Goal: Find contact information: Find contact information

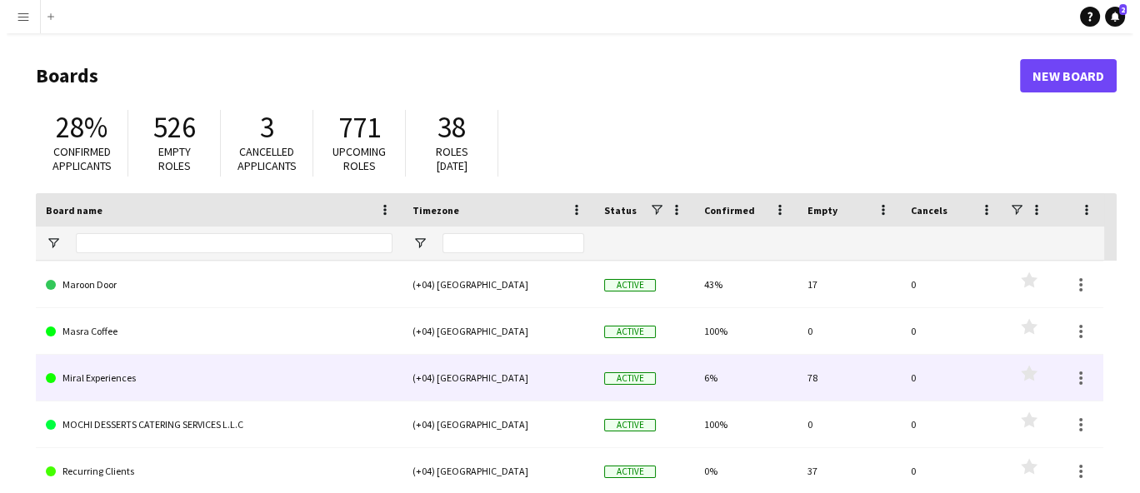
scroll to position [256, 0]
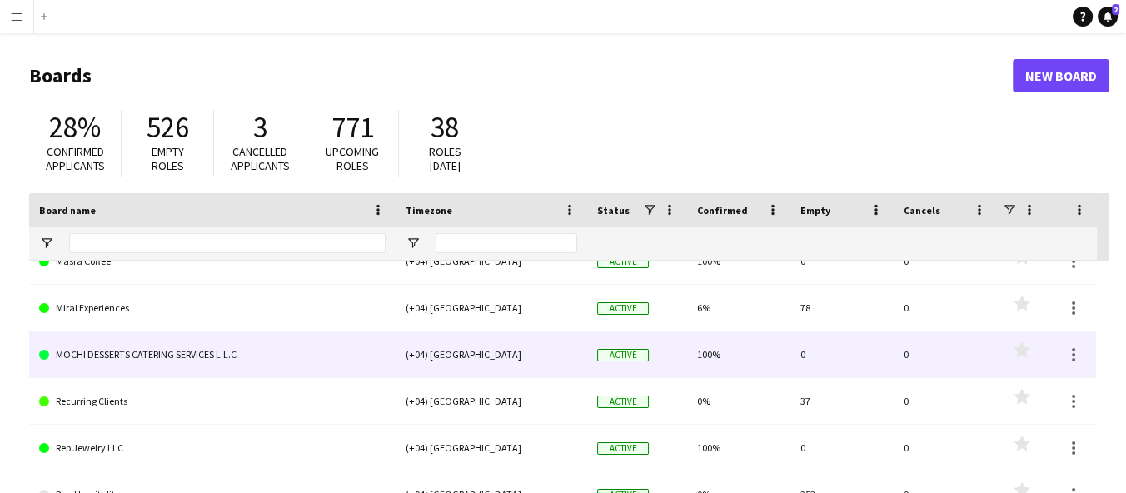
click at [106, 344] on link "MOCHI DESSERTS CATERING SERVICES L.L.C" at bounding box center [212, 355] width 347 height 47
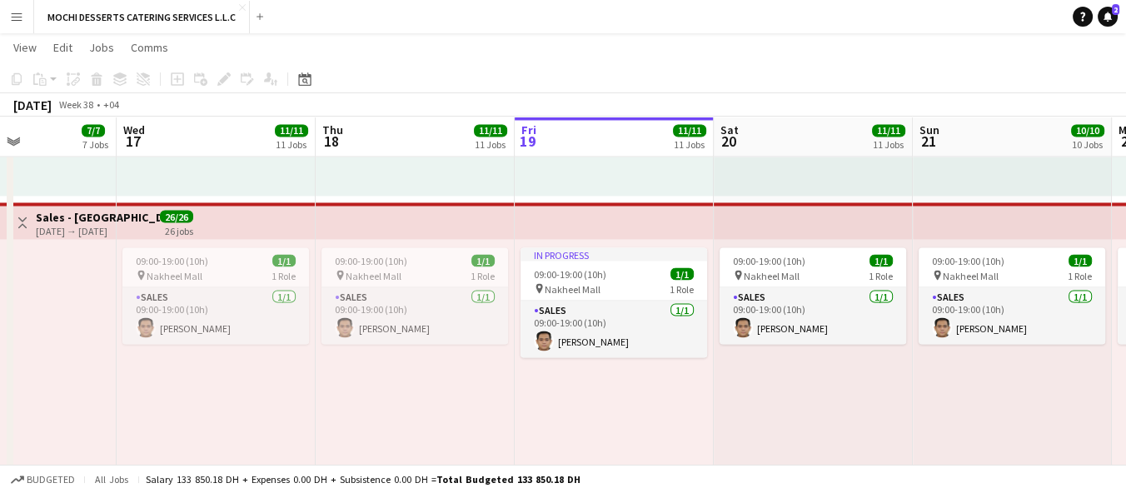
scroll to position [0, 478]
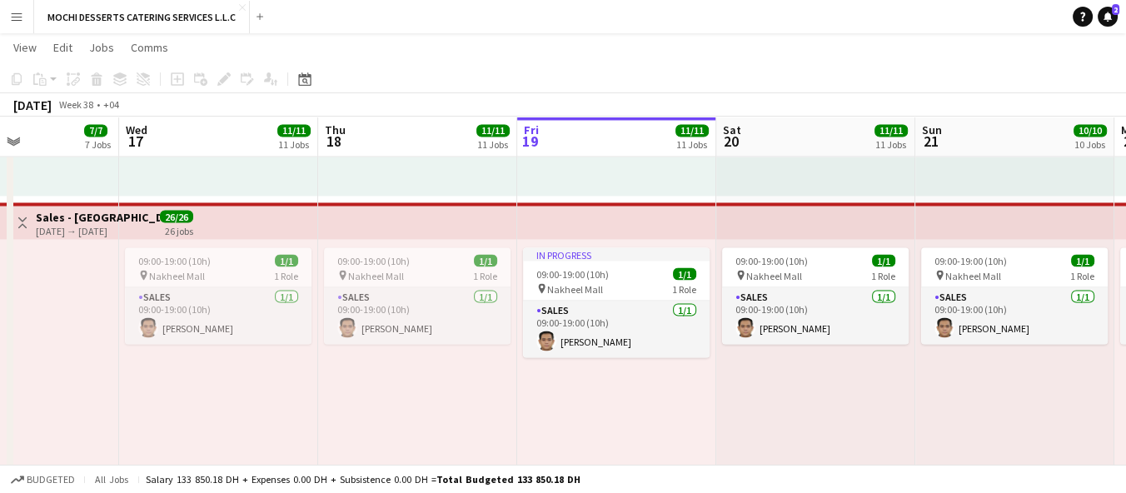
drag, startPoint x: 462, startPoint y: 421, endPoint x: 779, endPoint y: 397, distance: 318.3
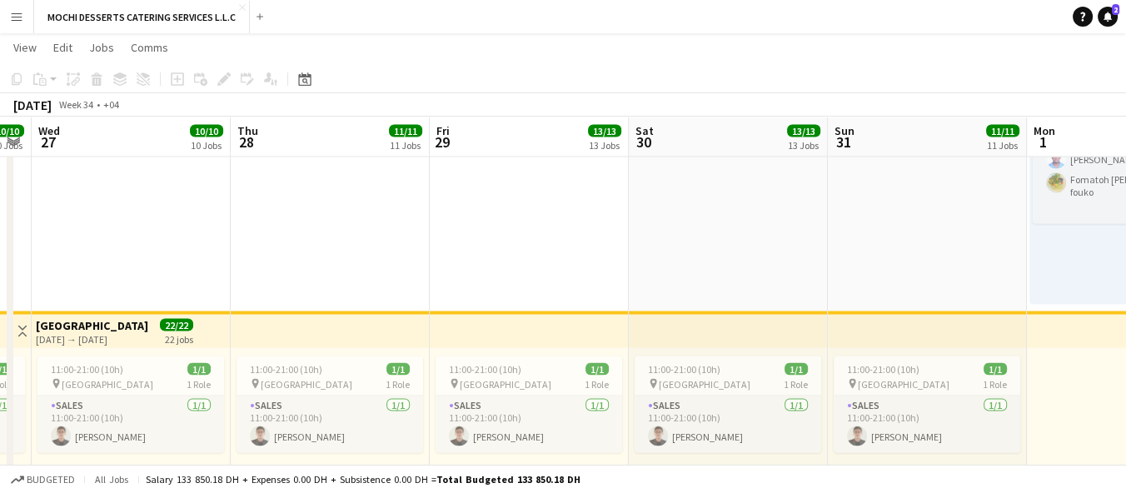
scroll to position [0, 612]
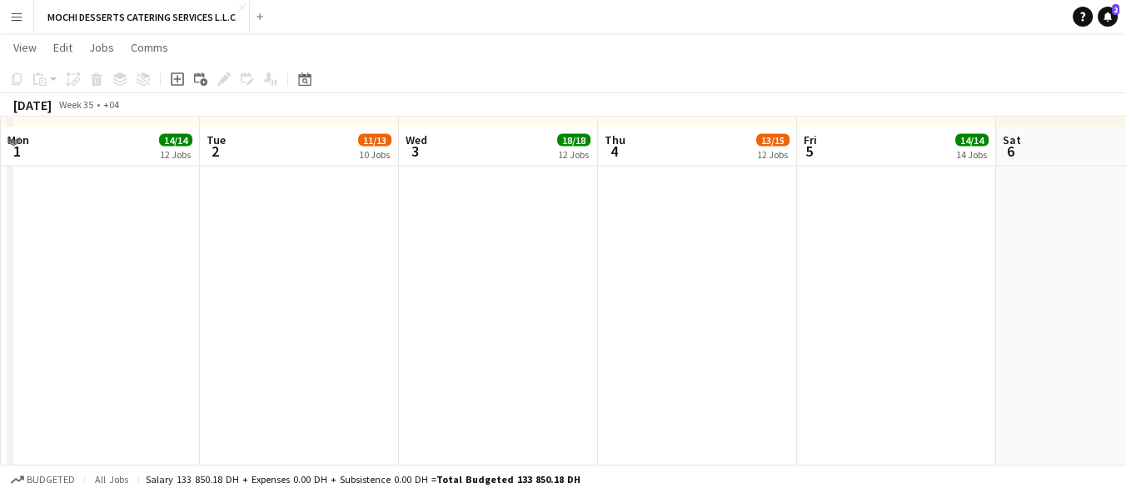
scroll to position [4251, 0]
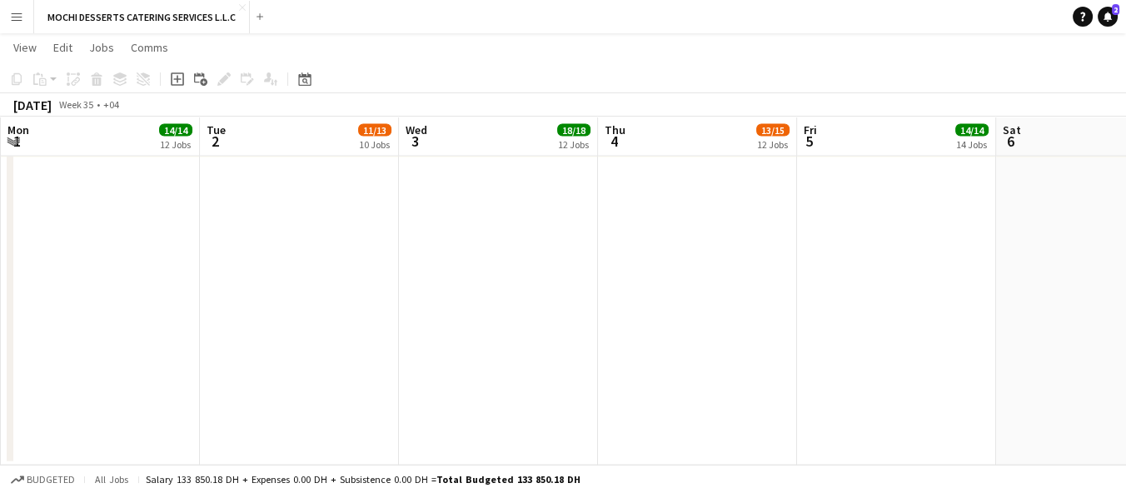
click at [7, 16] on button "Menu" at bounding box center [16, 16] width 33 height 33
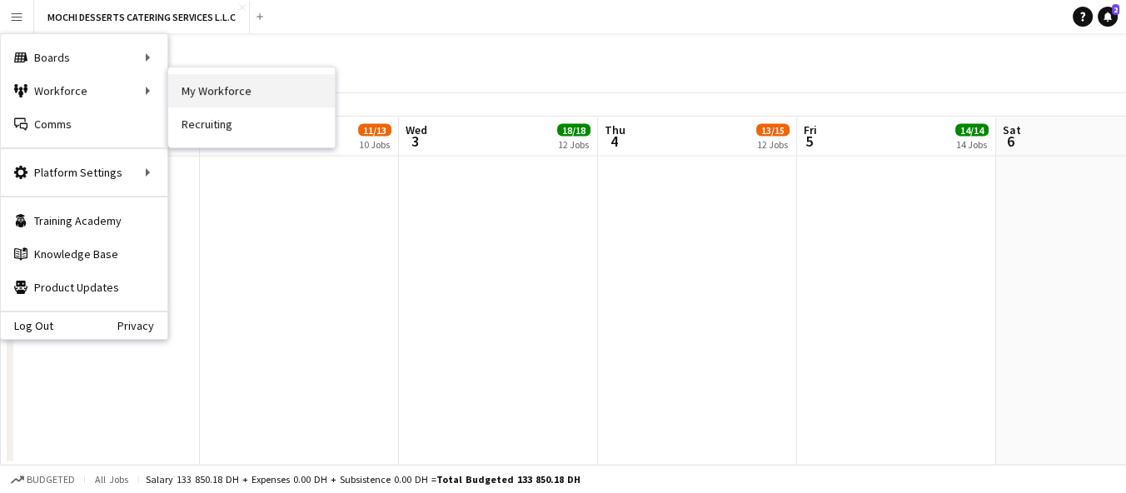
click at [192, 89] on link "My Workforce" at bounding box center [251, 90] width 167 height 33
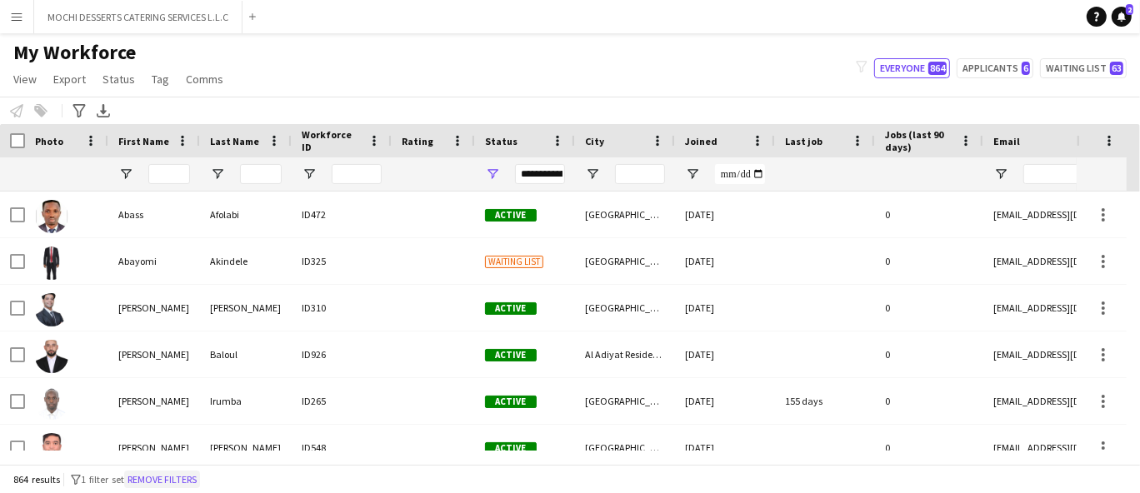
drag, startPoint x: 178, startPoint y: 478, endPoint x: 196, endPoint y: 341, distance: 138.6
click at [178, 477] on button "Remove filters" at bounding box center [162, 480] width 76 height 18
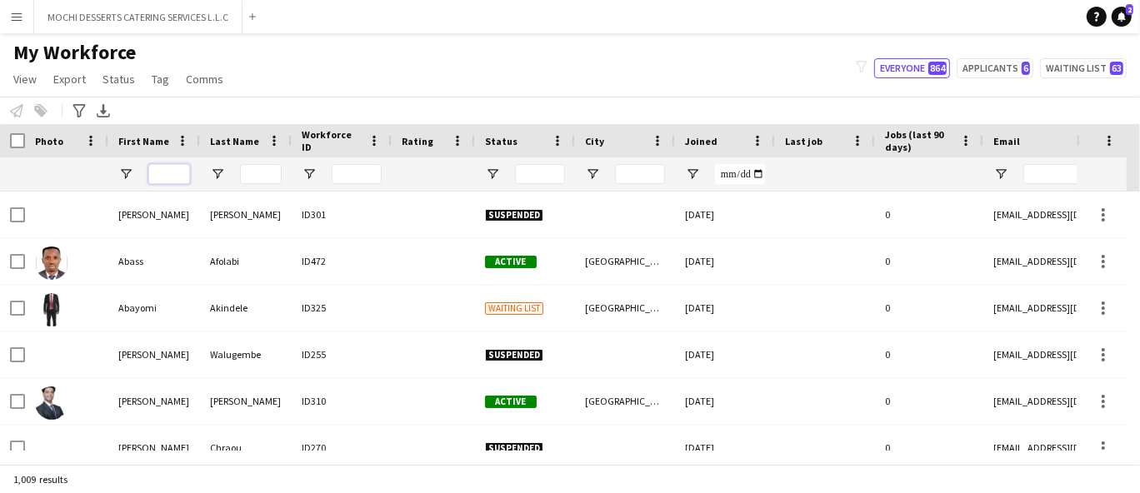
click at [177, 179] on input "First Name Filter Input" at bounding box center [169, 174] width 42 height 20
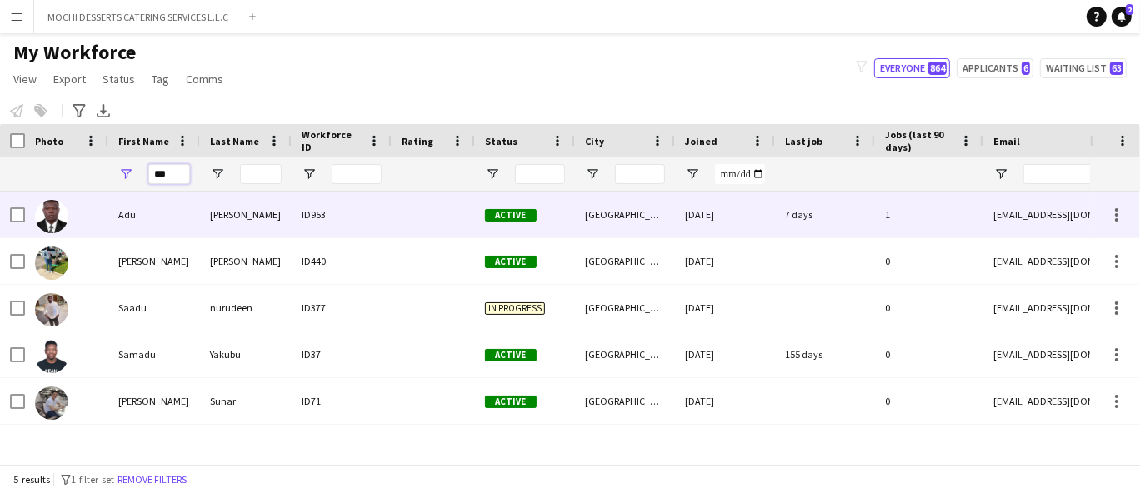
type input "***"
click at [190, 218] on div "Adu" at bounding box center [154, 215] width 92 height 46
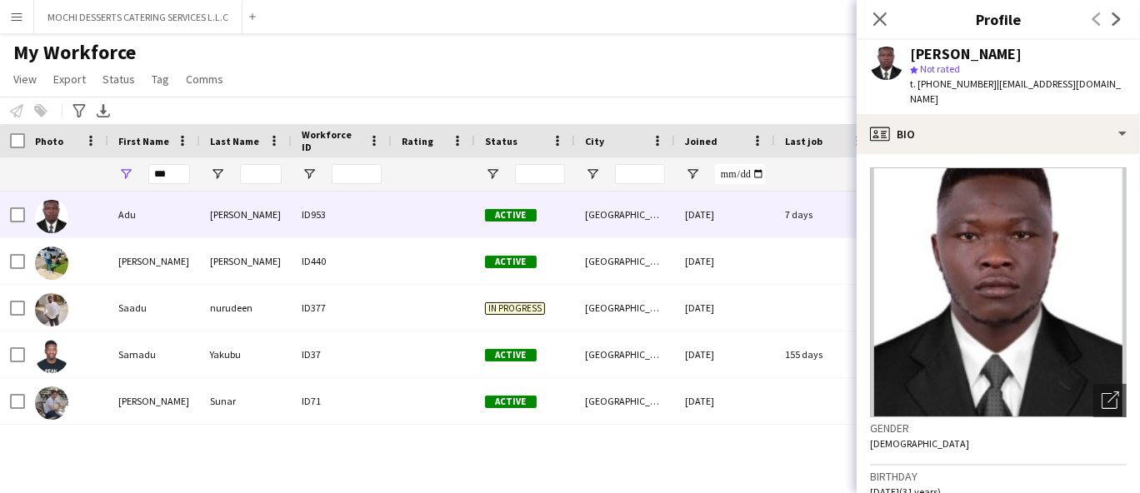
click at [958, 89] on span "t. [PHONE_NUMBER]" at bounding box center [953, 83] width 87 height 12
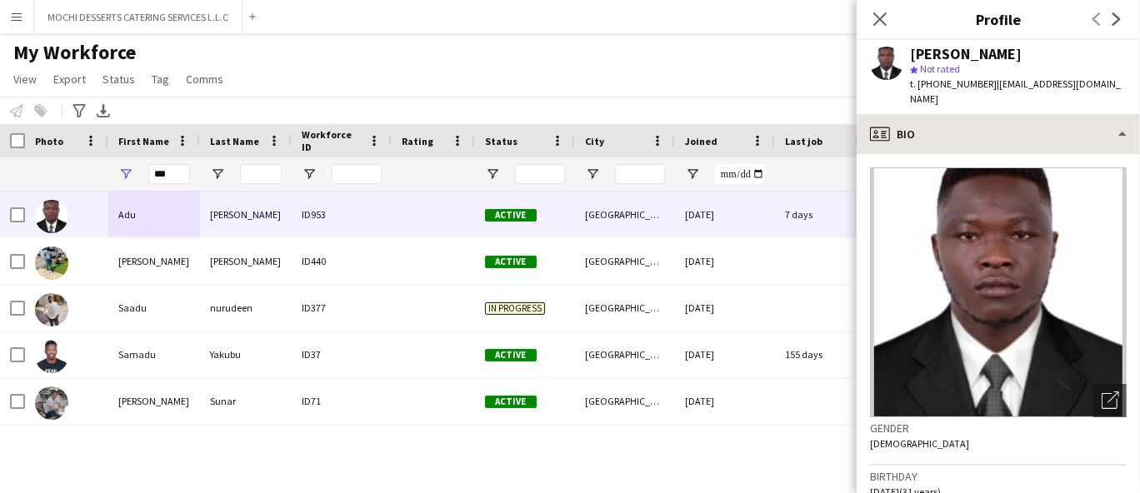
copy span "971561313268"
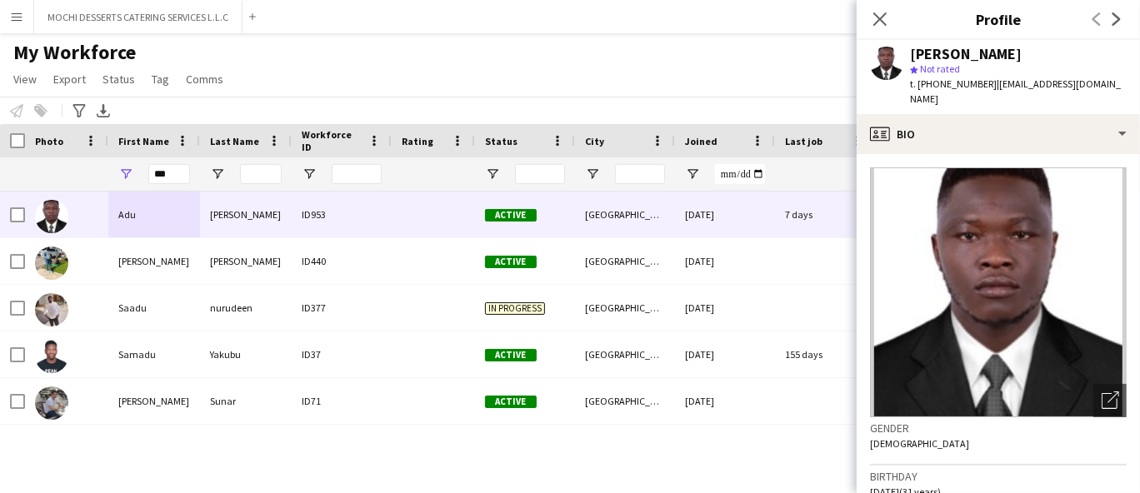
click at [22, 23] on button "Menu" at bounding box center [16, 16] width 33 height 33
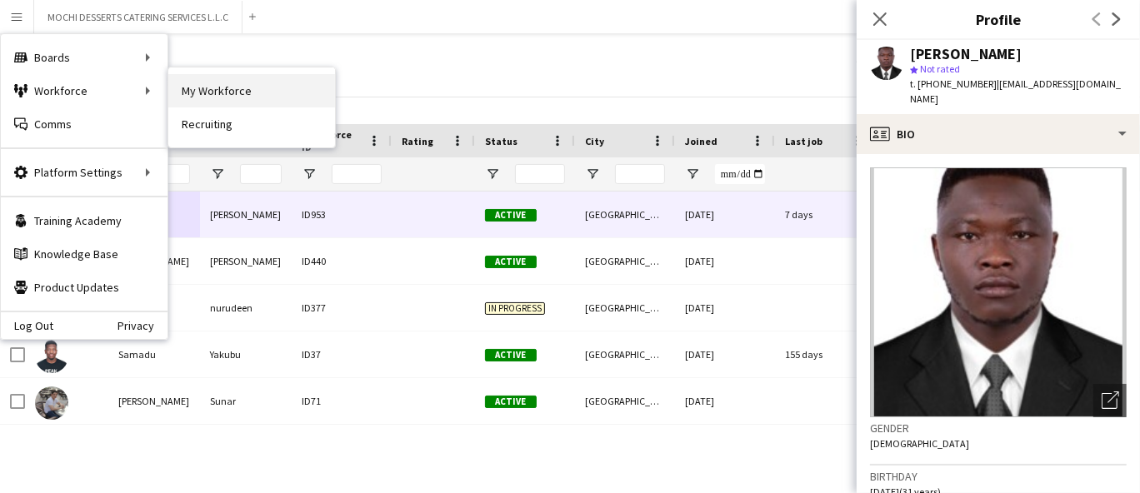
click at [209, 96] on link "My Workforce" at bounding box center [251, 90] width 167 height 33
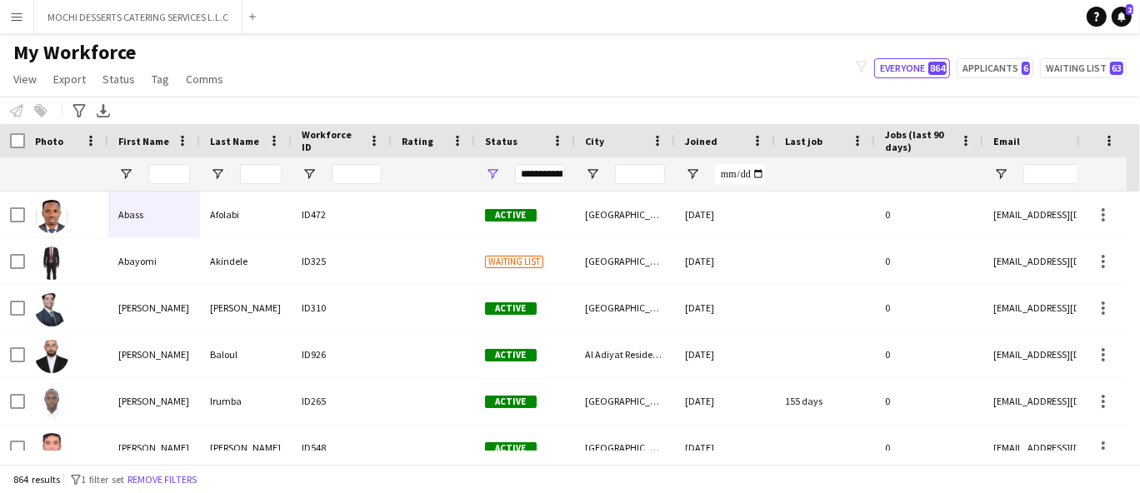
type input "***"
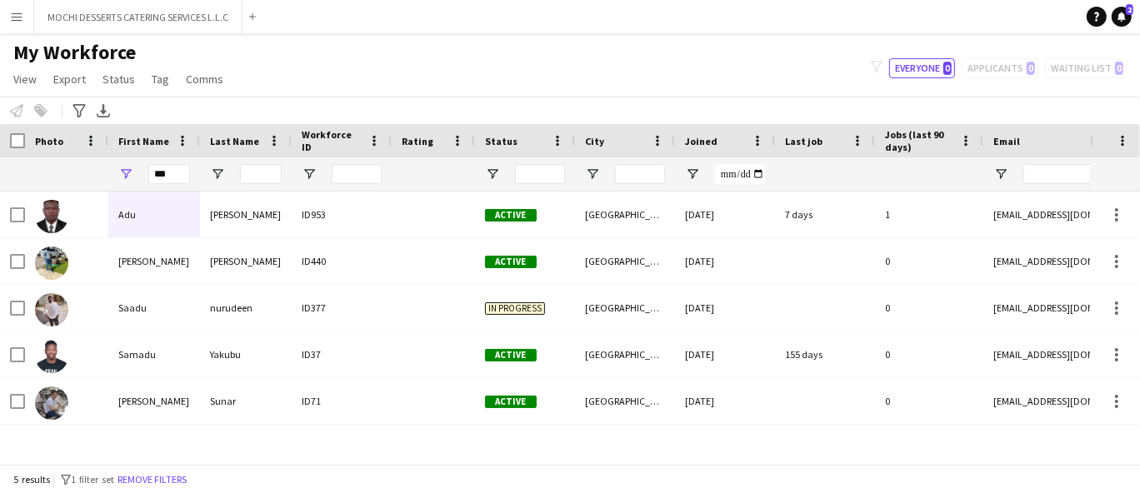
click at [22, 15] on app-icon "Menu" at bounding box center [16, 16] width 13 height 13
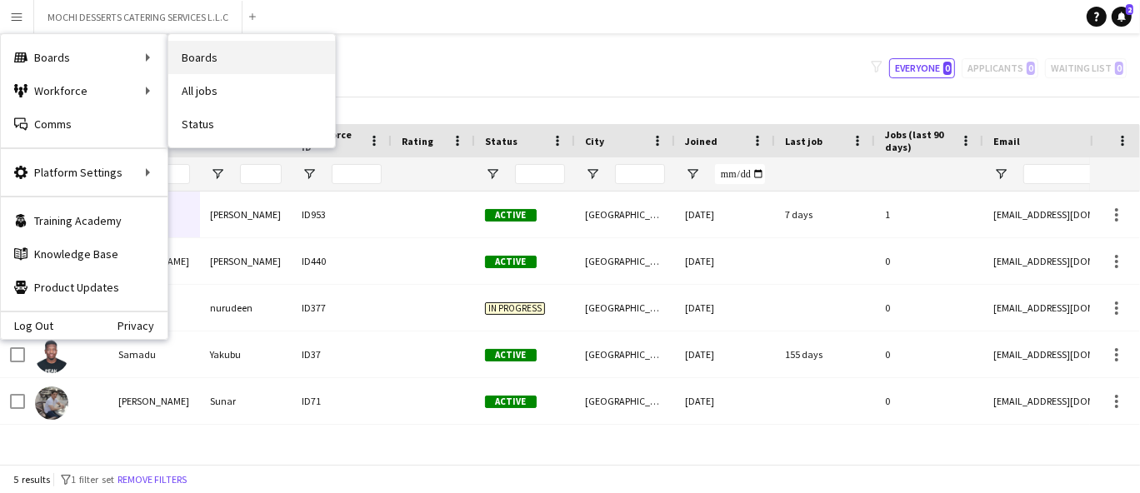
click at [189, 57] on link "Boards" at bounding box center [251, 57] width 167 height 33
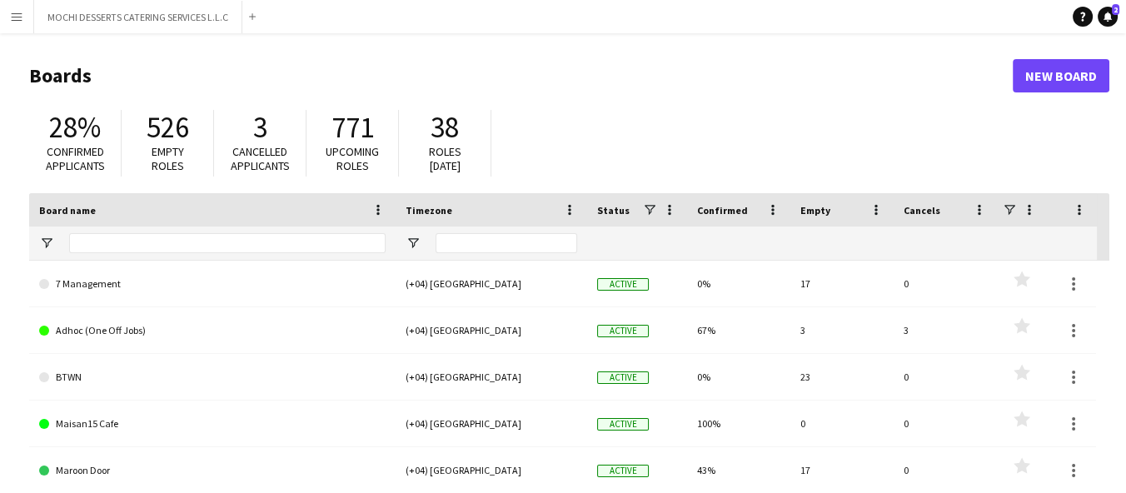
click at [15, 7] on button "Menu" at bounding box center [16, 16] width 33 height 33
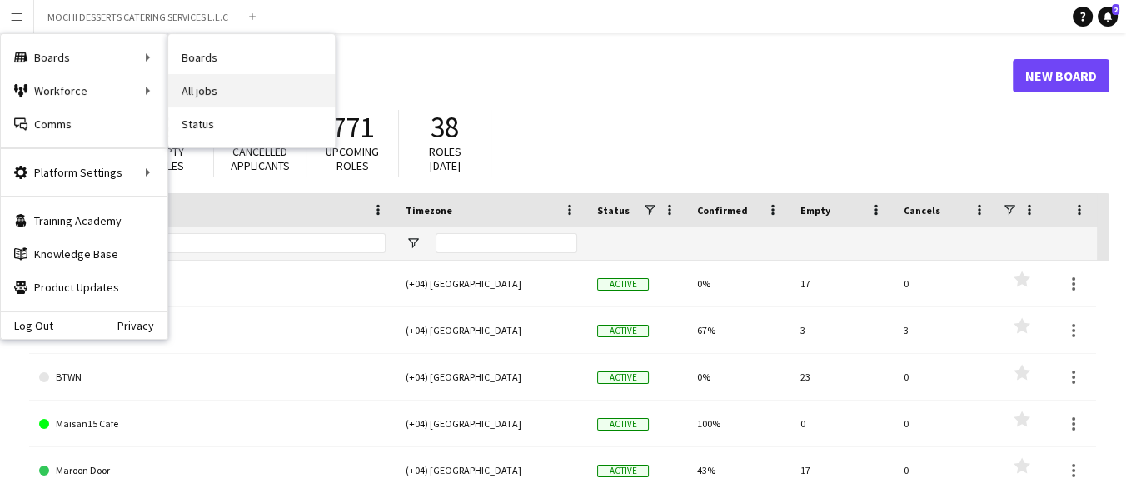
click at [229, 97] on link "All jobs" at bounding box center [251, 90] width 167 height 33
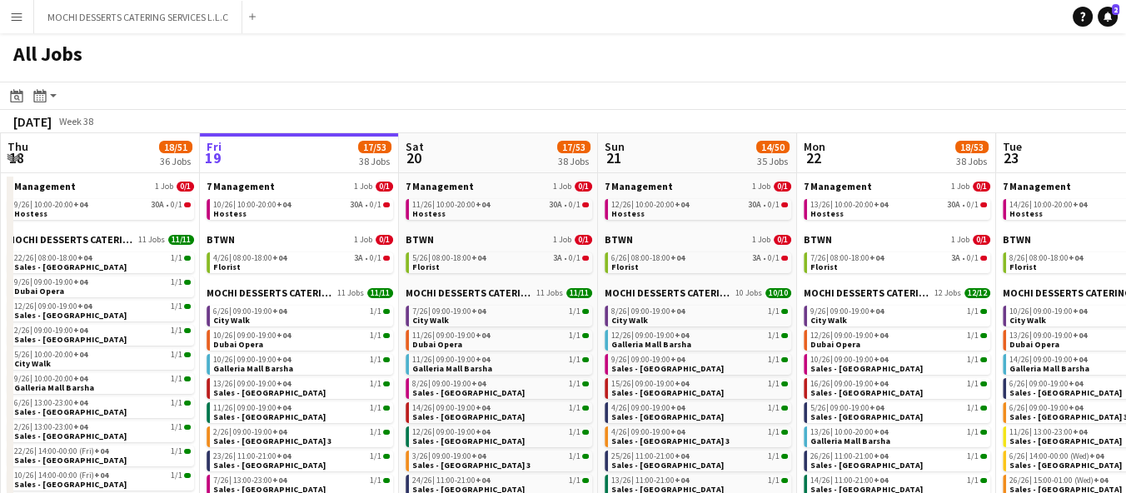
click at [18, 12] on app-icon "Menu" at bounding box center [16, 16] width 13 height 13
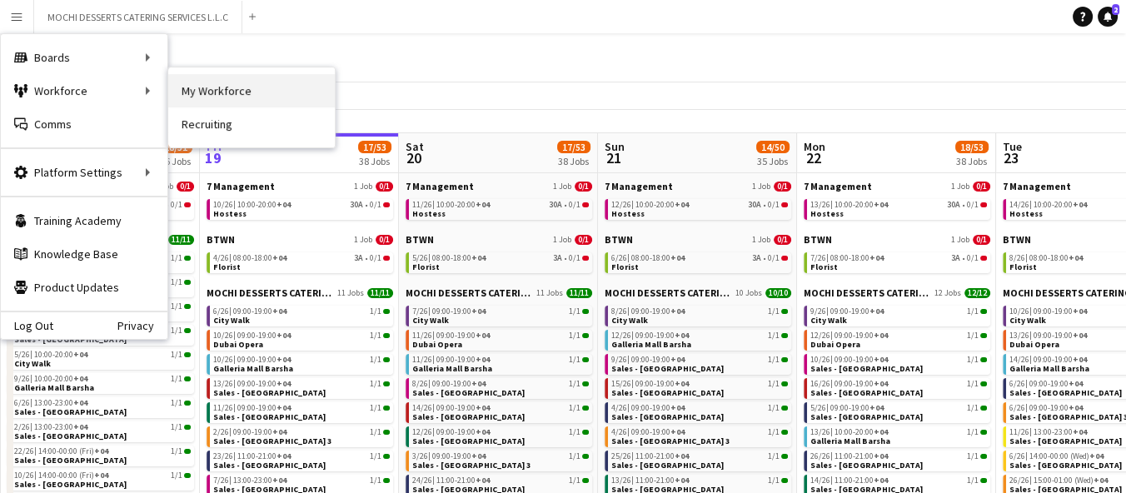
click at [206, 92] on link "My Workforce" at bounding box center [251, 90] width 167 height 33
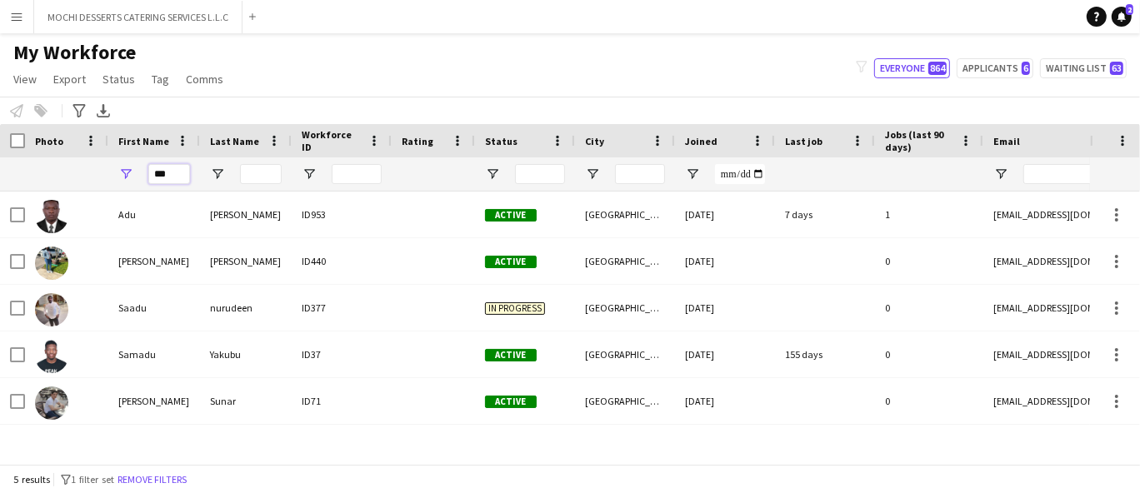
click at [170, 173] on input "***" at bounding box center [169, 174] width 42 height 20
